Goal: Information Seeking & Learning: Learn about a topic

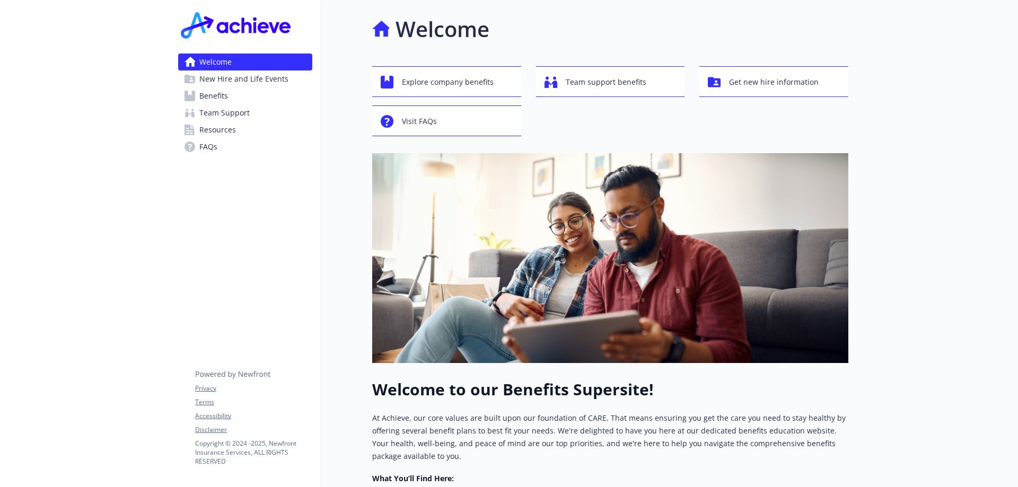
click at [211, 95] on span "Benefits" at bounding box center [213, 95] width 29 height 17
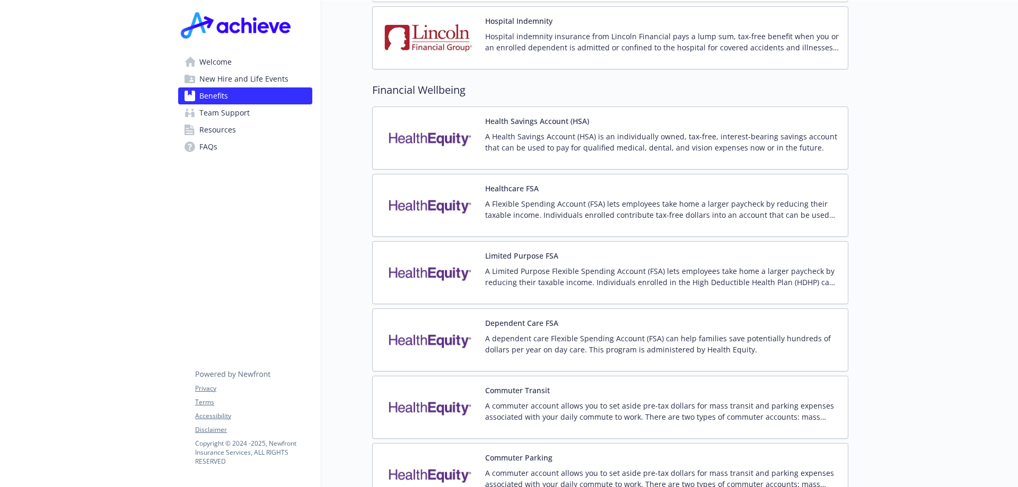
scroll to position [1590, 0]
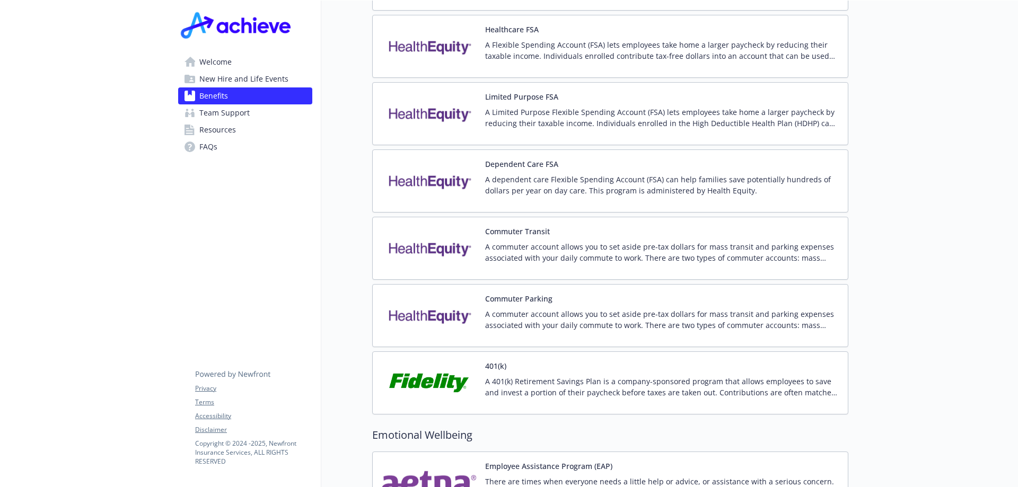
click at [430, 368] on img at bounding box center [428, 382] width 95 height 45
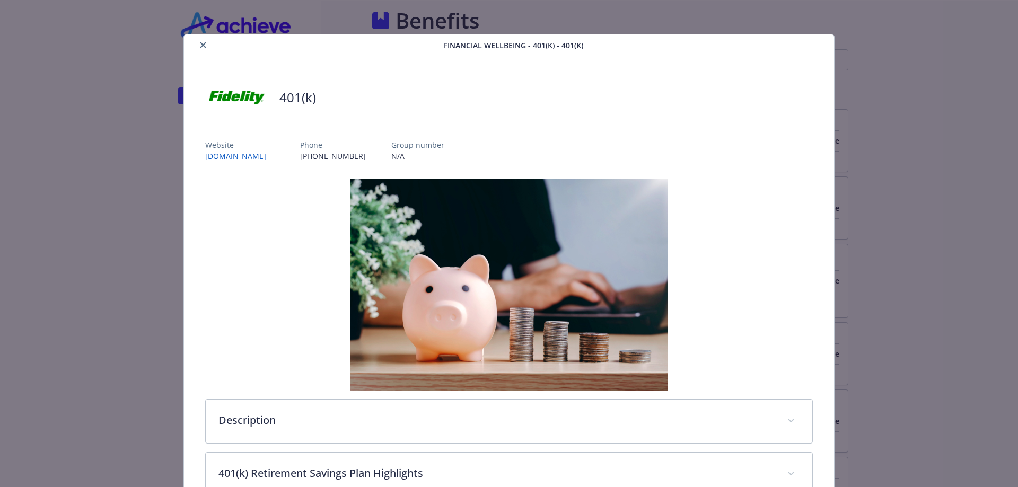
scroll to position [1590, 0]
click at [250, 158] on link "[DOMAIN_NAME]" at bounding box center [241, 156] width 72 height 12
